Goal: Information Seeking & Learning: Understand process/instructions

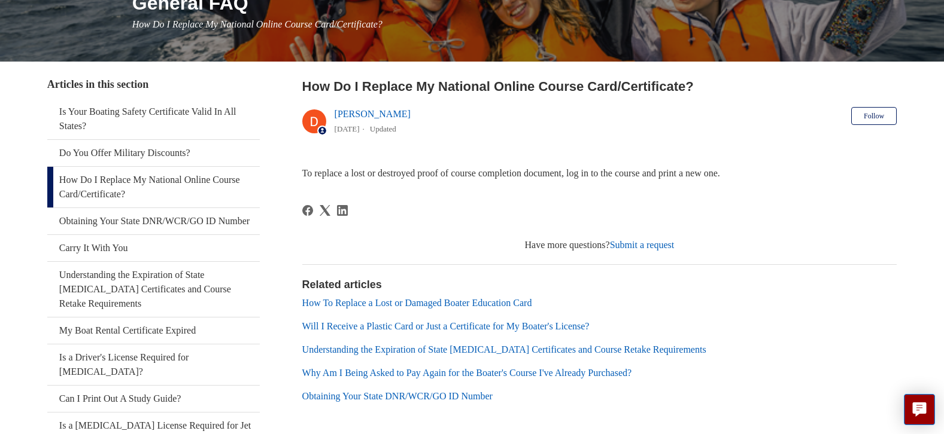
scroll to position [163, 0]
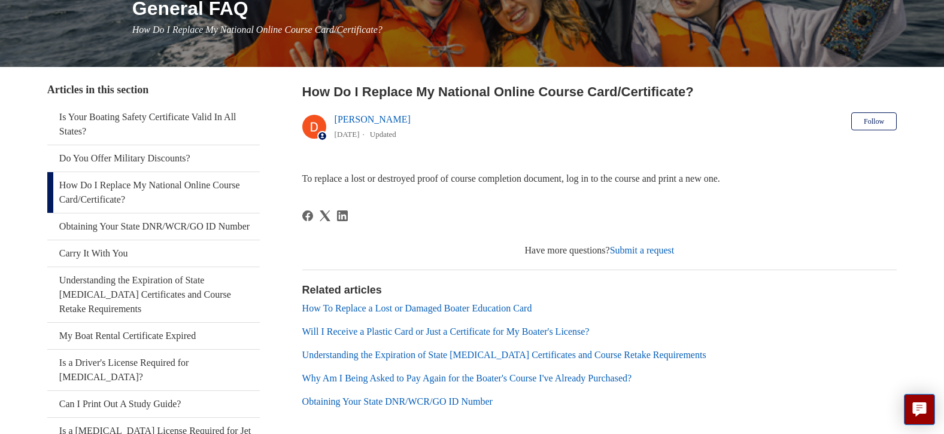
click at [396, 307] on link "How To Replace a Lost or Damaged Boater Education Card" at bounding box center [417, 308] width 230 height 10
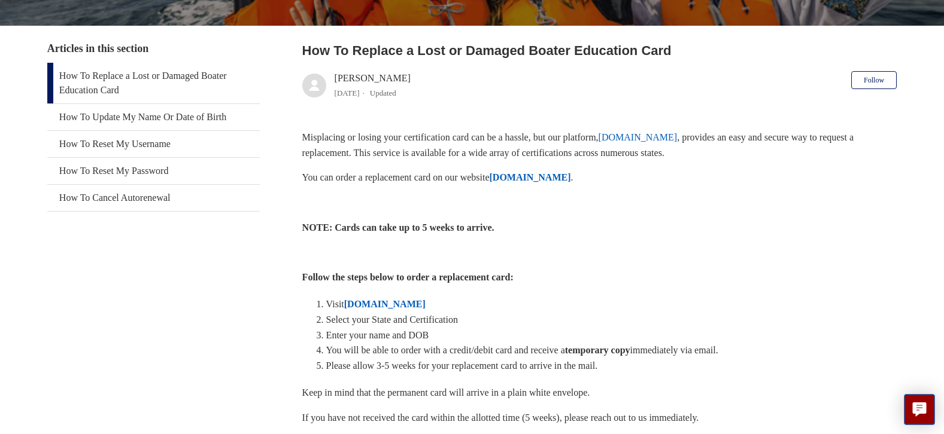
scroll to position [206, 0]
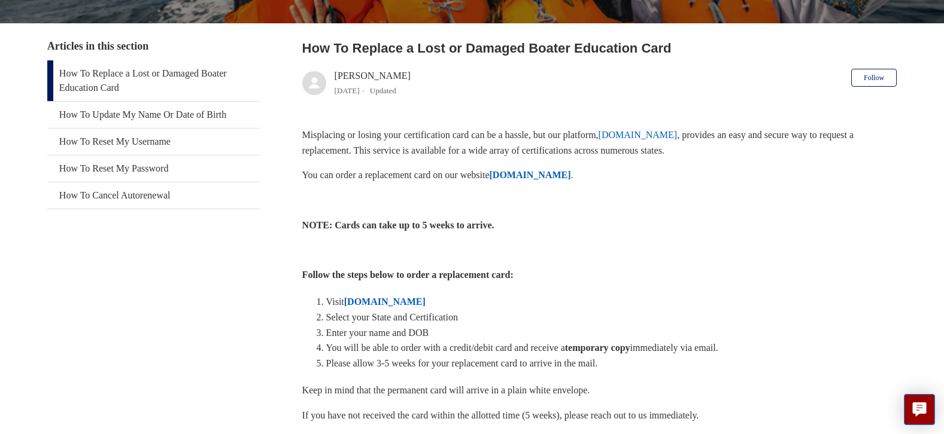
click at [365, 305] on strong "[DOMAIN_NAME]" at bounding box center [384, 302] width 81 height 10
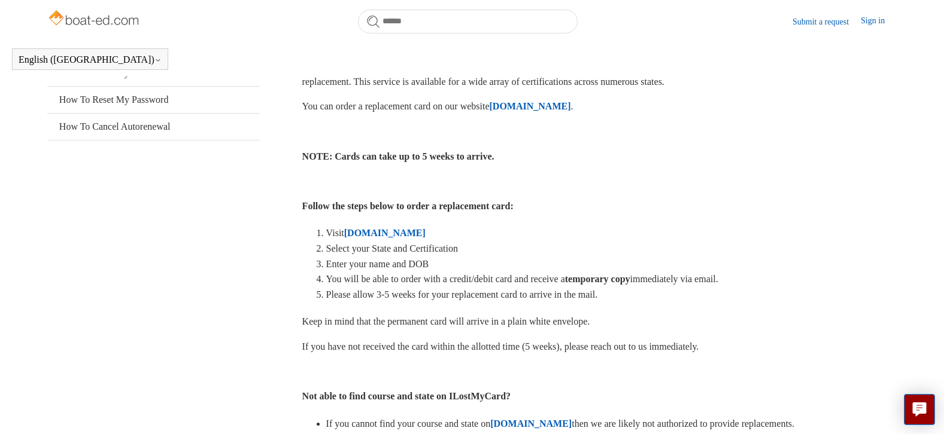
click at [396, 238] on strong "[DOMAIN_NAME]" at bounding box center [384, 233] width 81 height 10
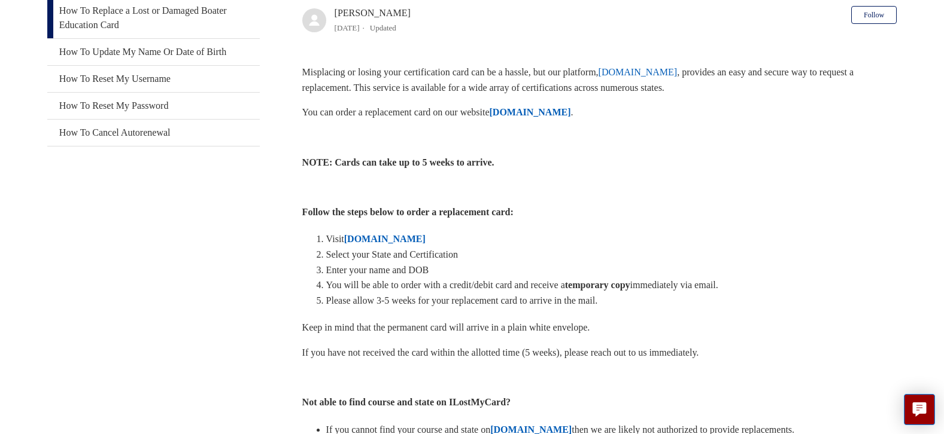
scroll to position [269, 0]
